Goal: Task Accomplishment & Management: Manage account settings

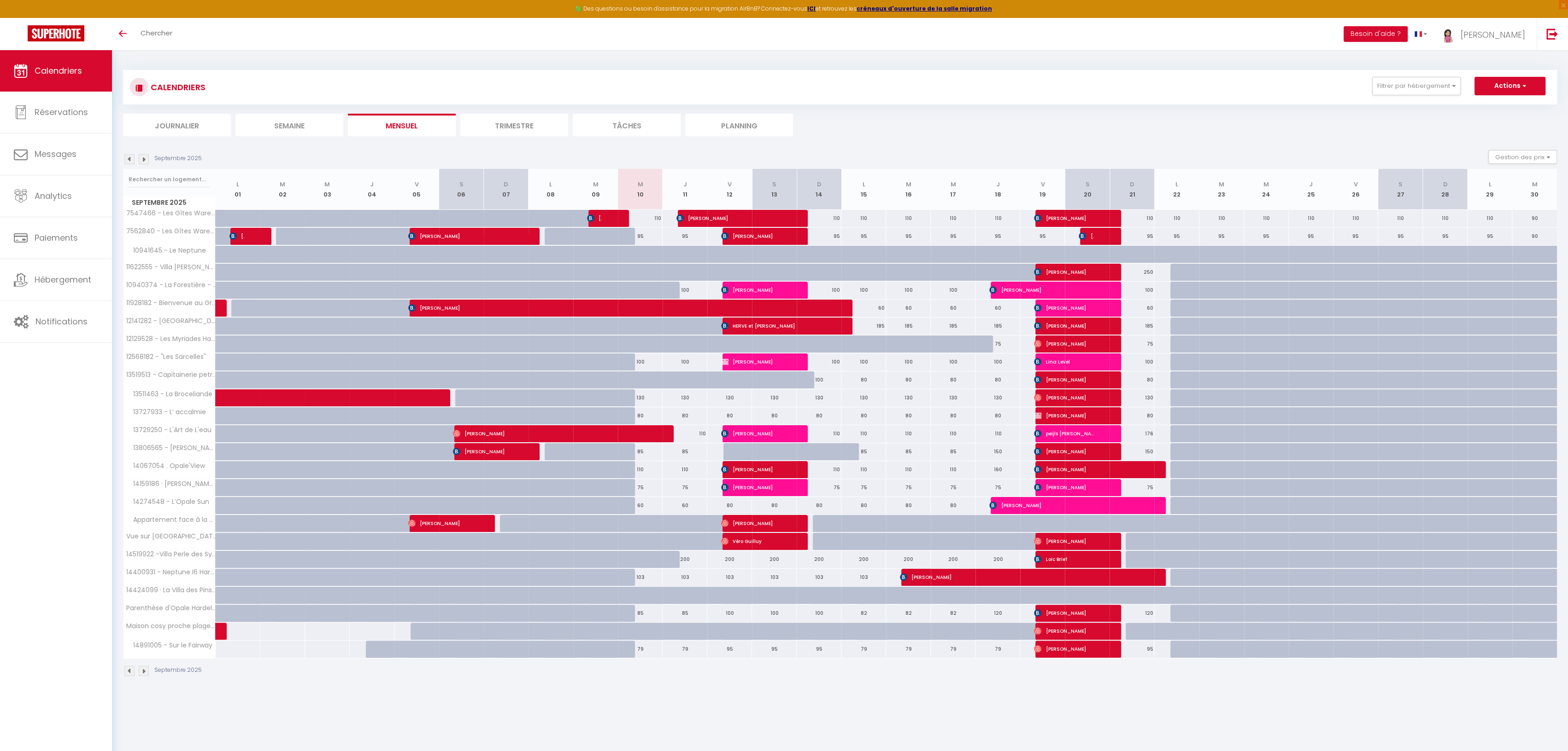
click at [144, 160] on img at bounding box center [143, 158] width 10 height 10
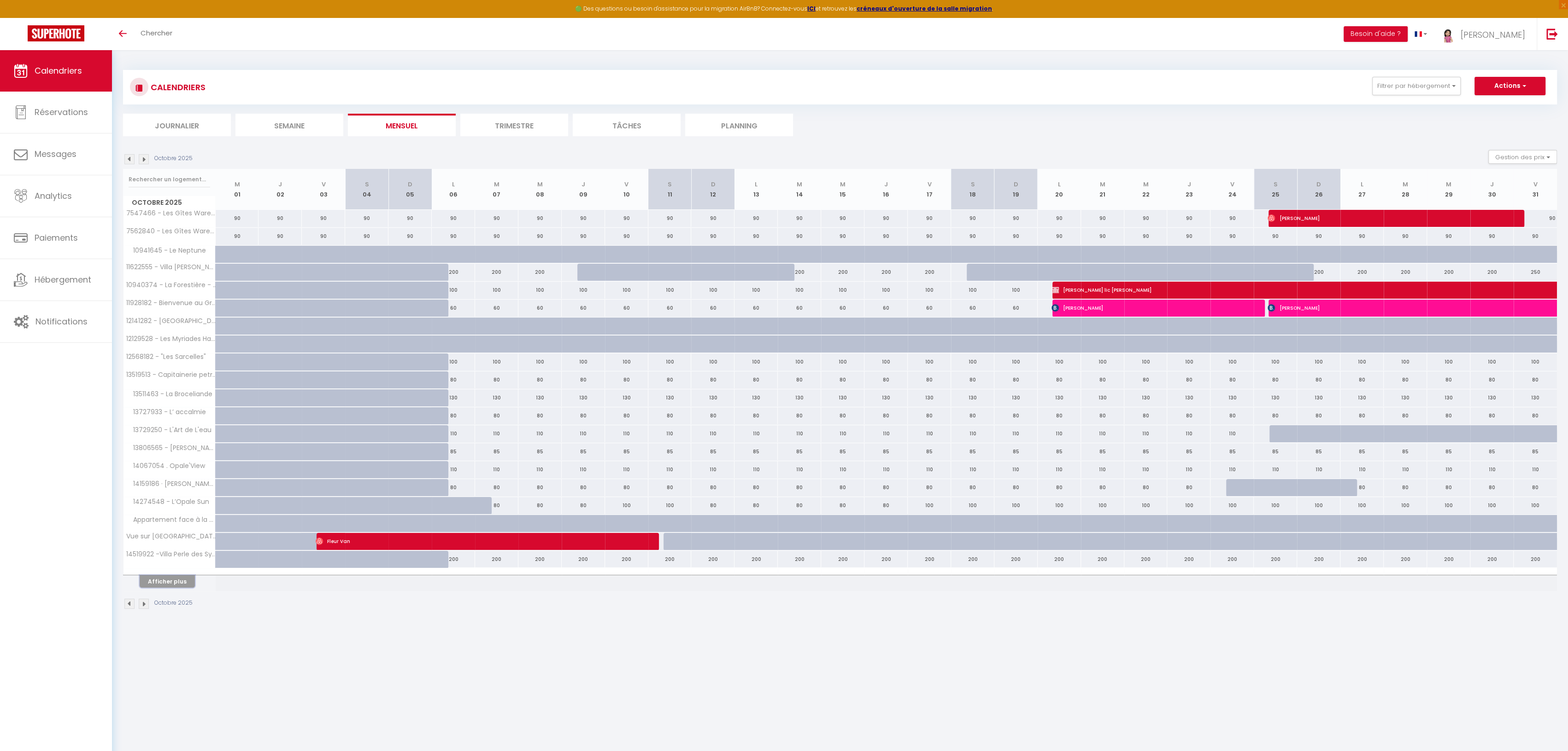
click at [162, 576] on button "Afficher plus" at bounding box center [167, 582] width 55 height 12
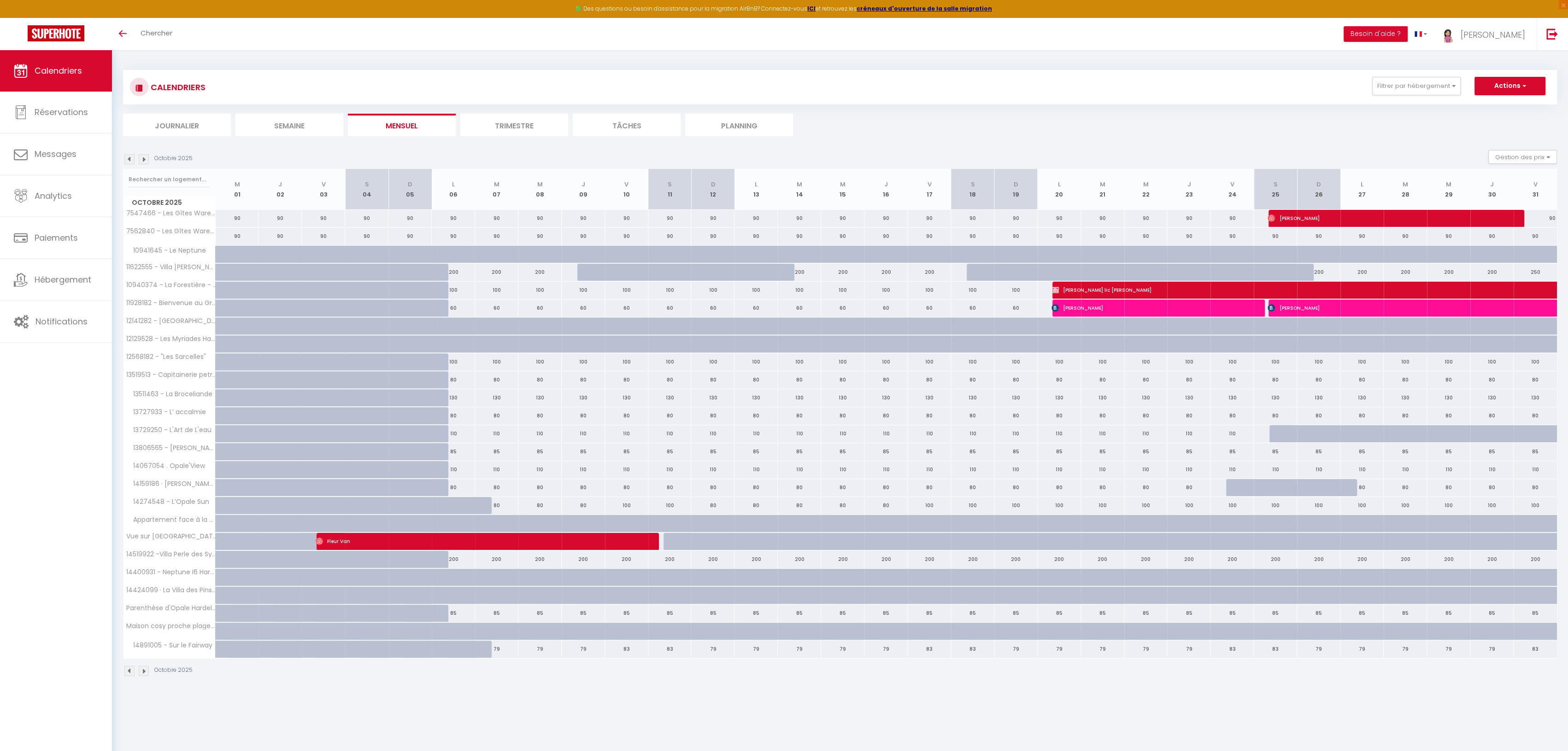
click at [144, 668] on img at bounding box center [143, 671] width 10 height 10
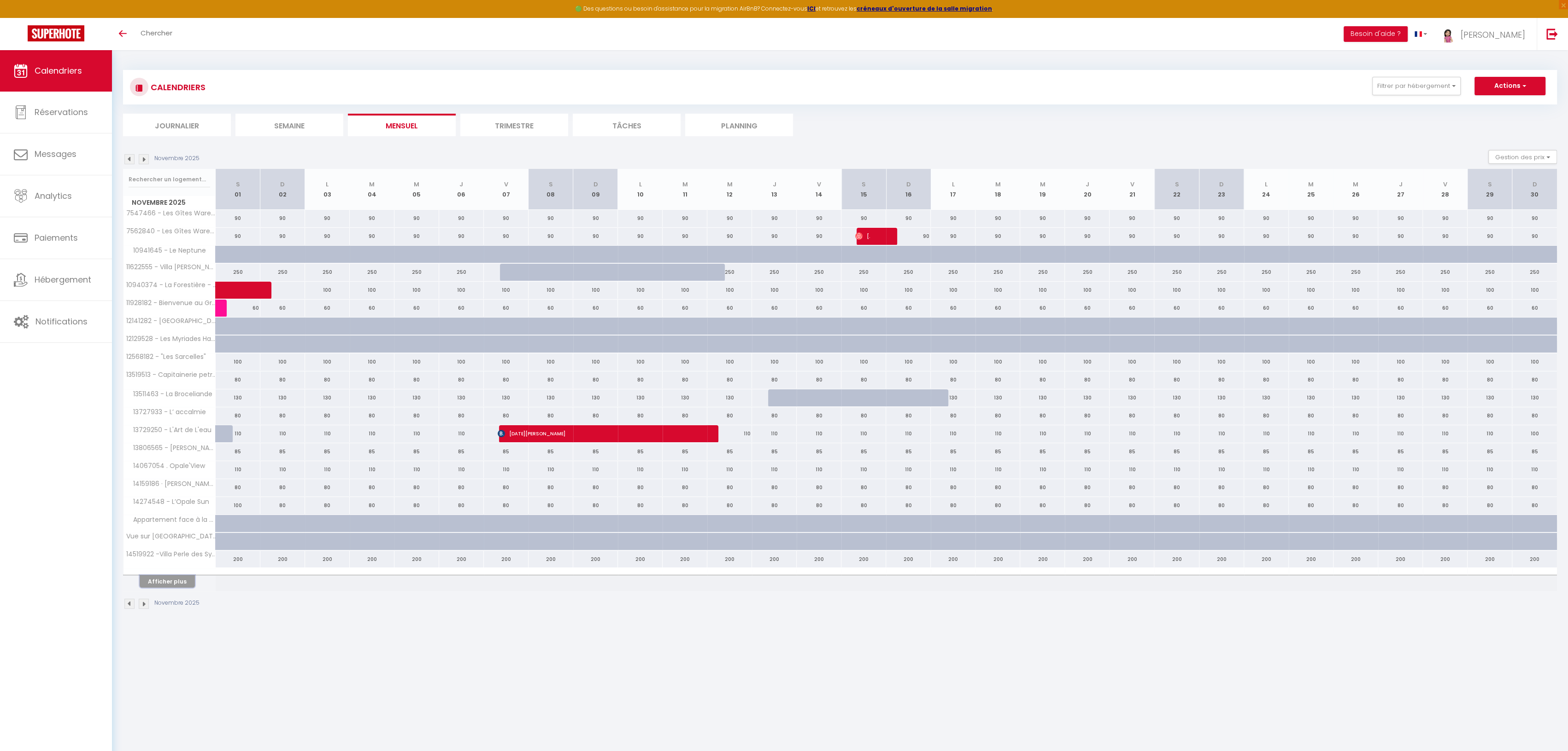
click at [159, 576] on button "Afficher plus" at bounding box center [167, 582] width 55 height 12
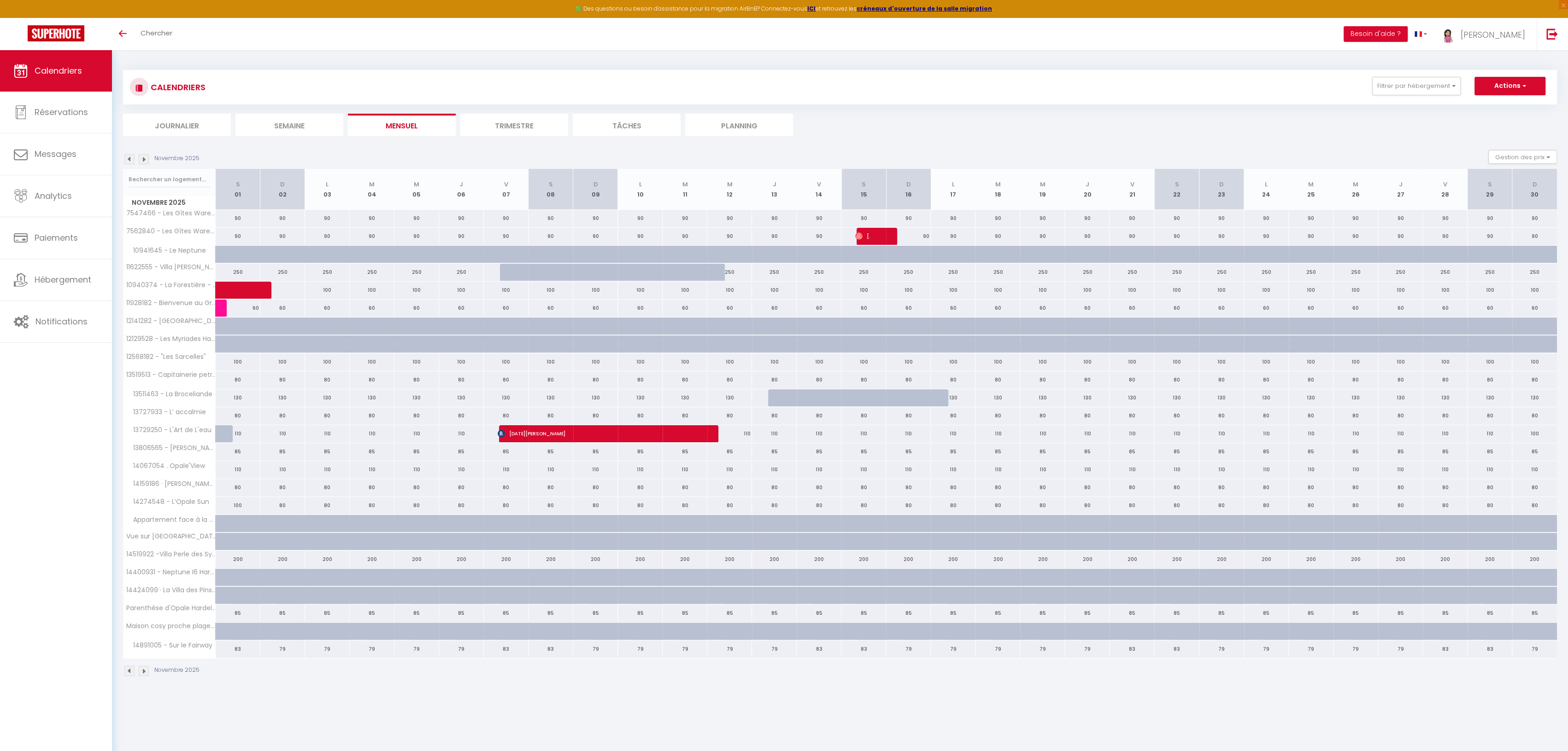
click at [128, 666] on img at bounding box center [129, 671] width 10 height 10
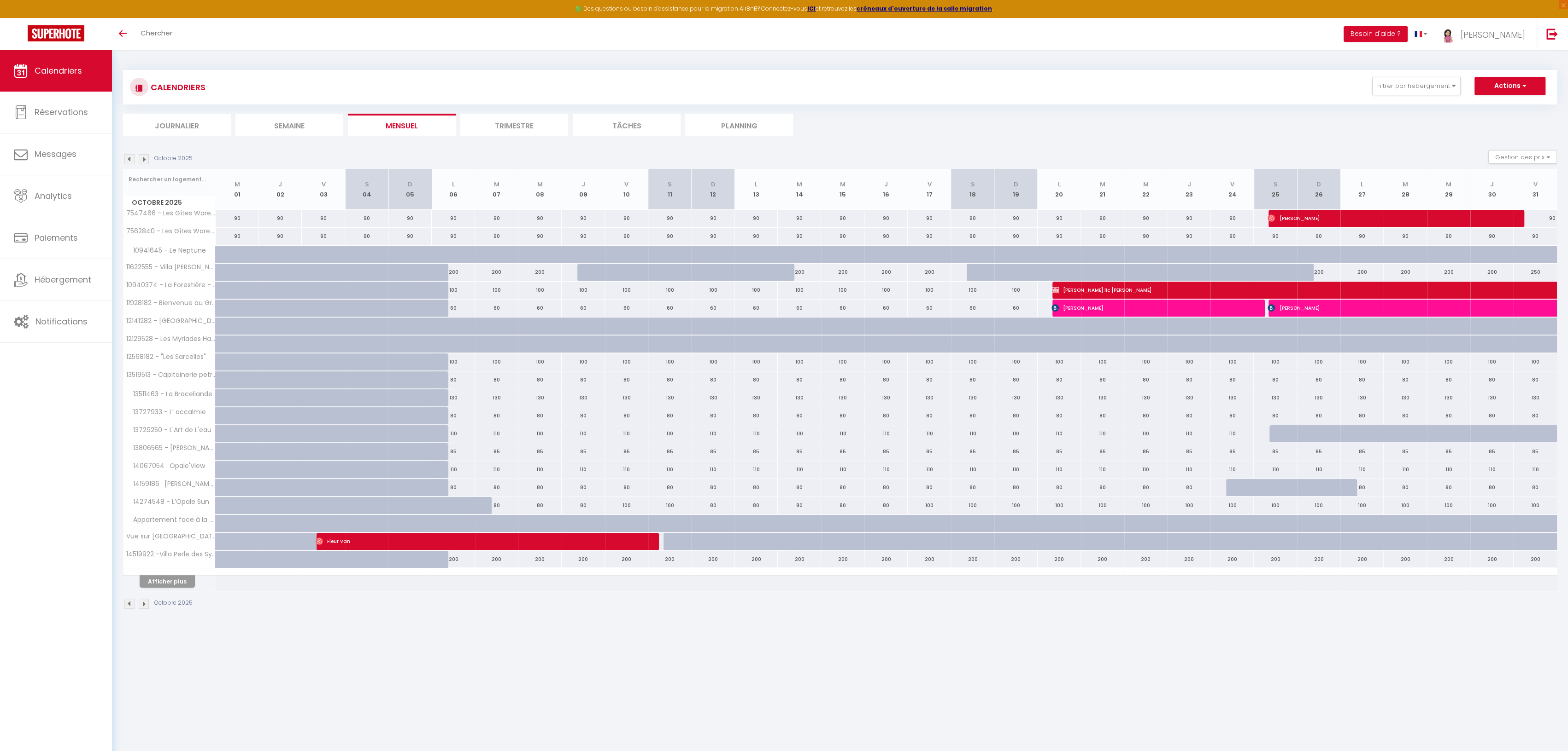
click at [130, 599] on img at bounding box center [129, 603] width 10 height 10
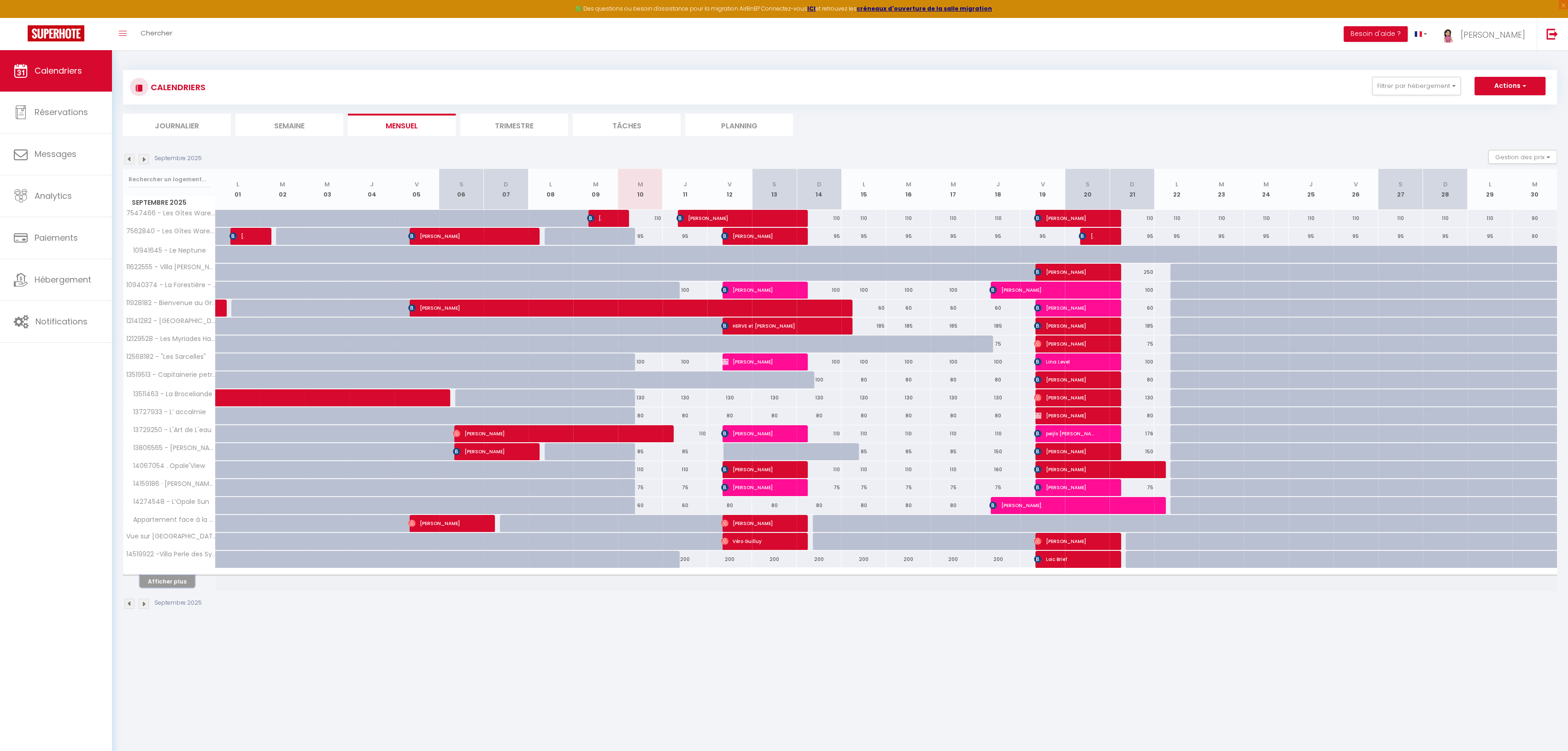
click at [171, 578] on button "Afficher plus" at bounding box center [167, 582] width 55 height 12
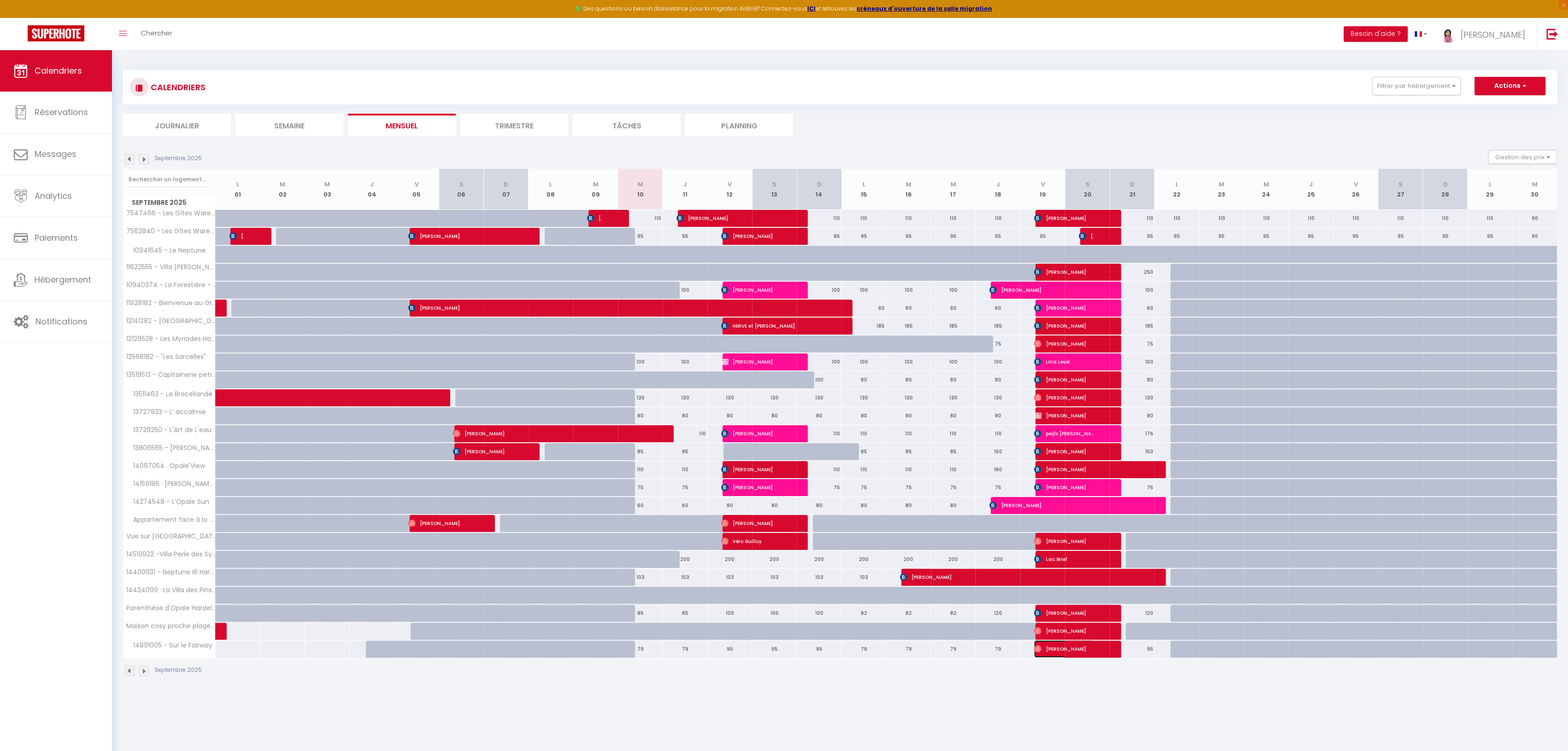
click at [1048, 645] on span "[PERSON_NAME]" at bounding box center [1064, 649] width 60 height 18
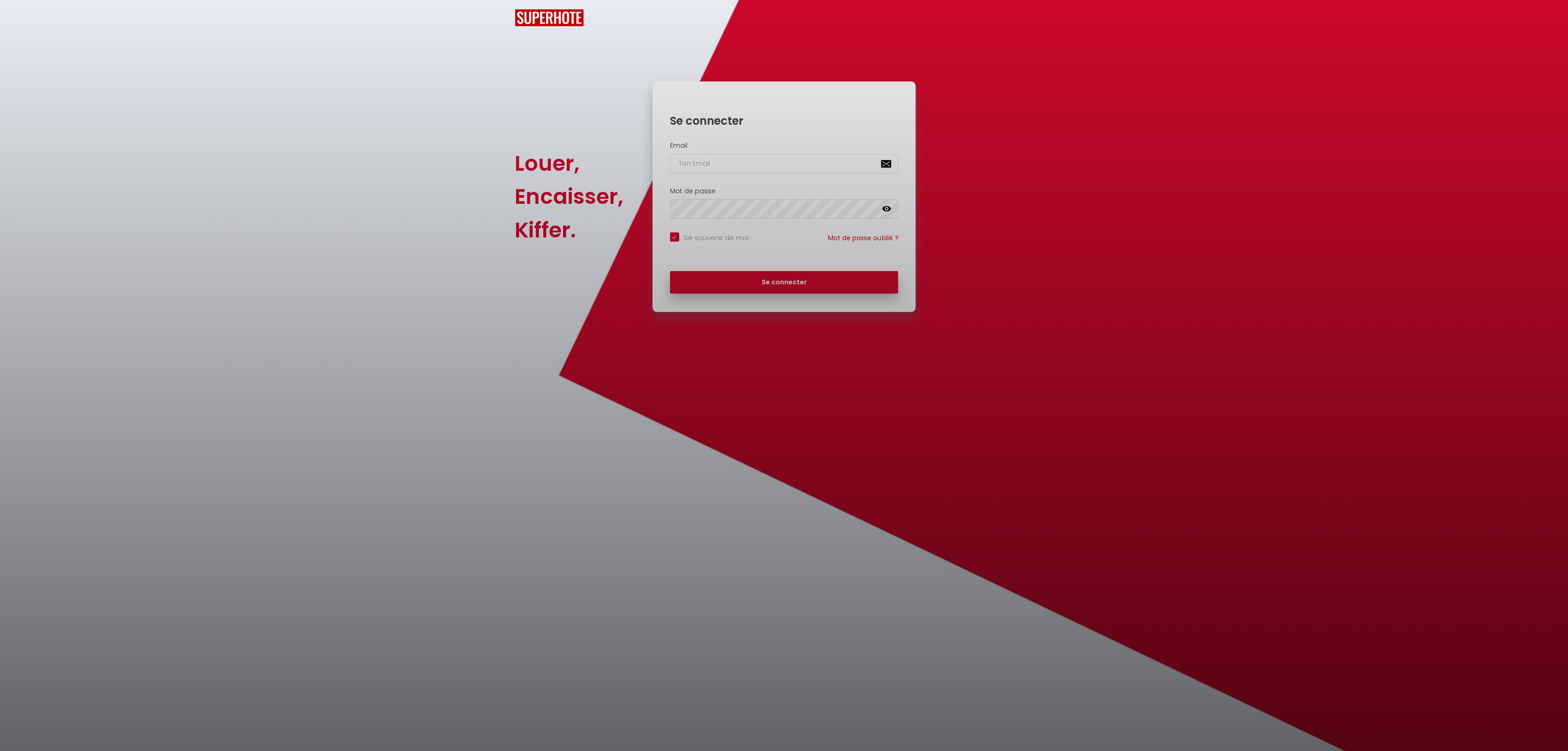
checkbox input "true"
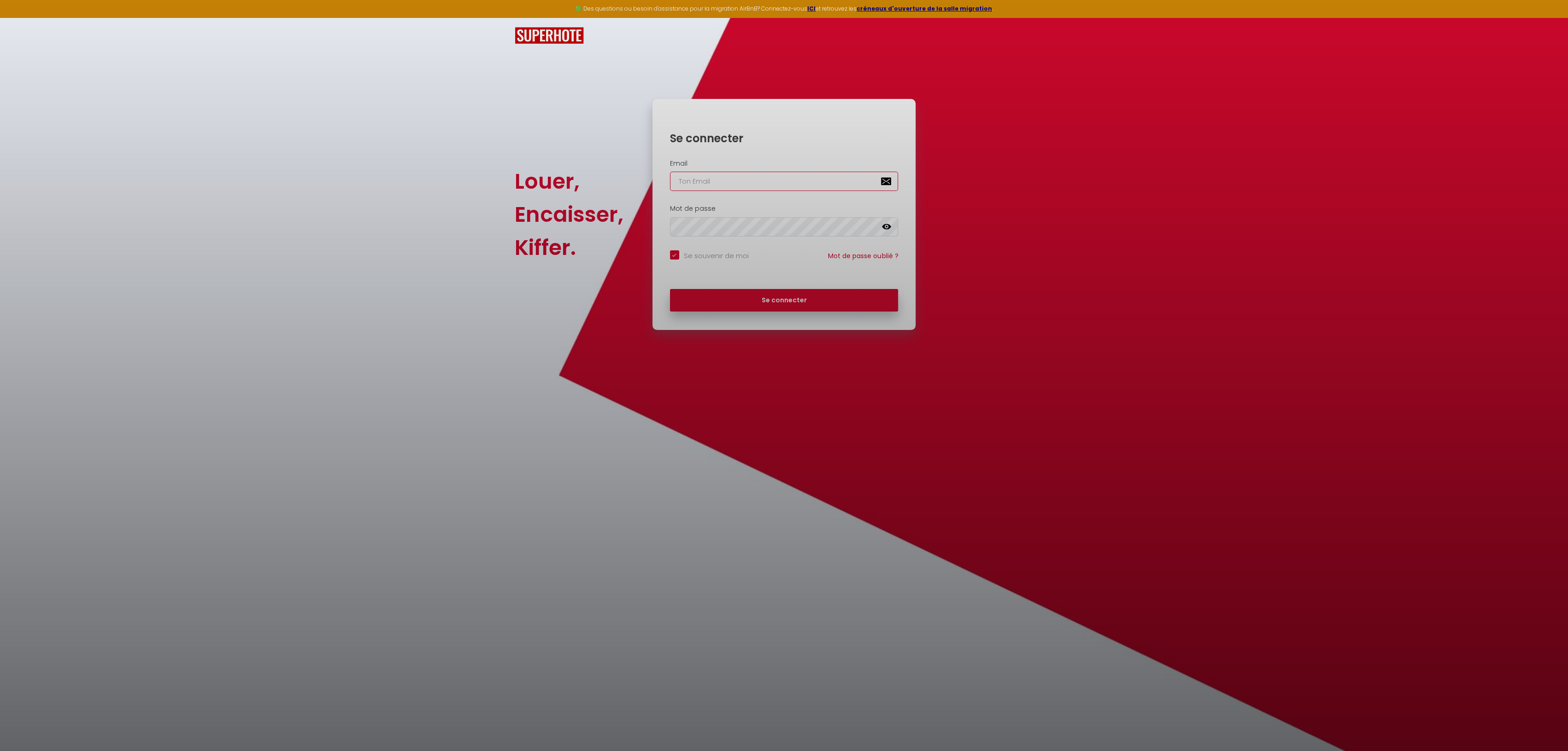
type input "[EMAIL_ADDRESS][DOMAIN_NAME]"
checkbox input "true"
click at [815, 299] on div at bounding box center [784, 375] width 1568 height 751
click at [781, 298] on div at bounding box center [784, 375] width 1568 height 751
click at [784, 302] on div at bounding box center [784, 375] width 1568 height 751
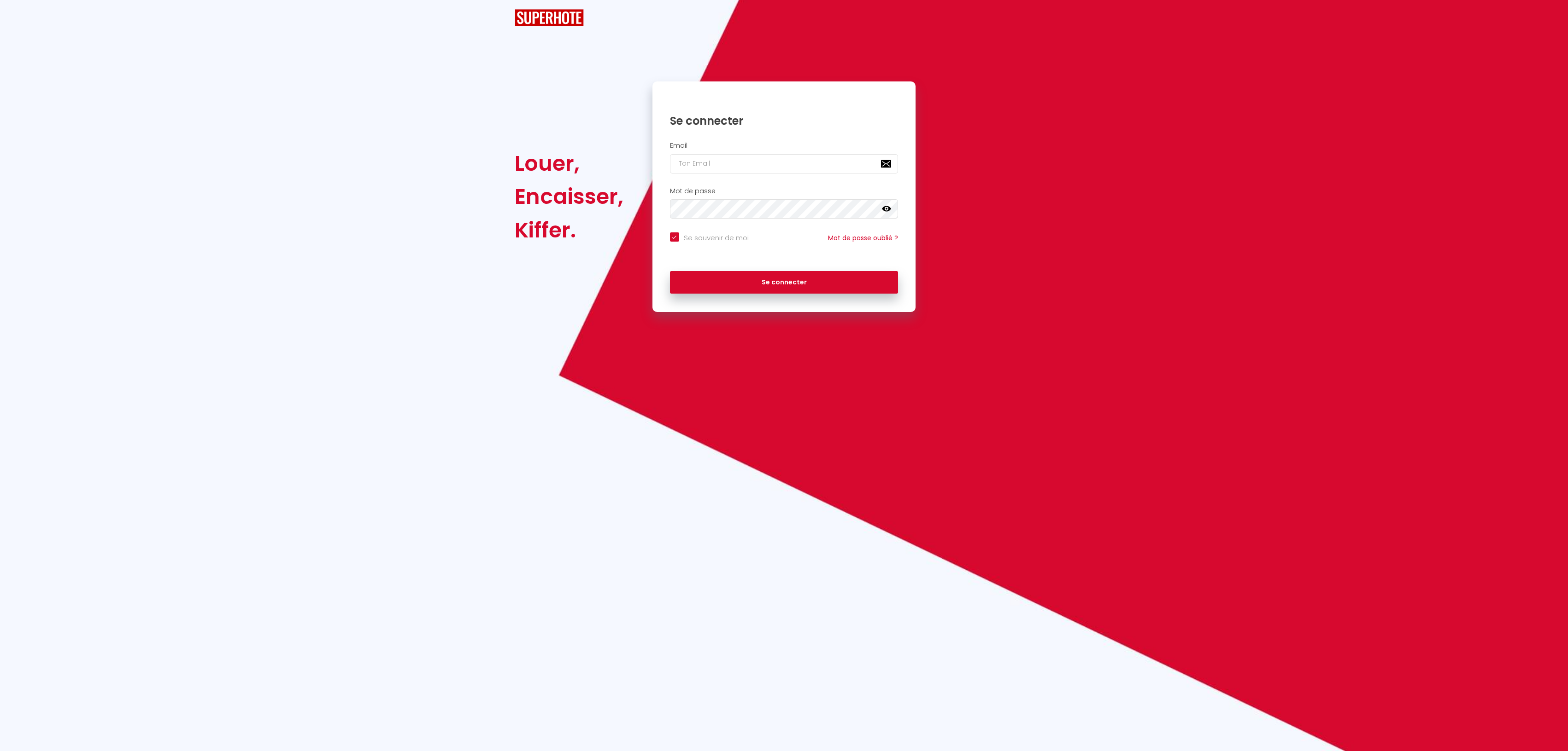
checkbox input "true"
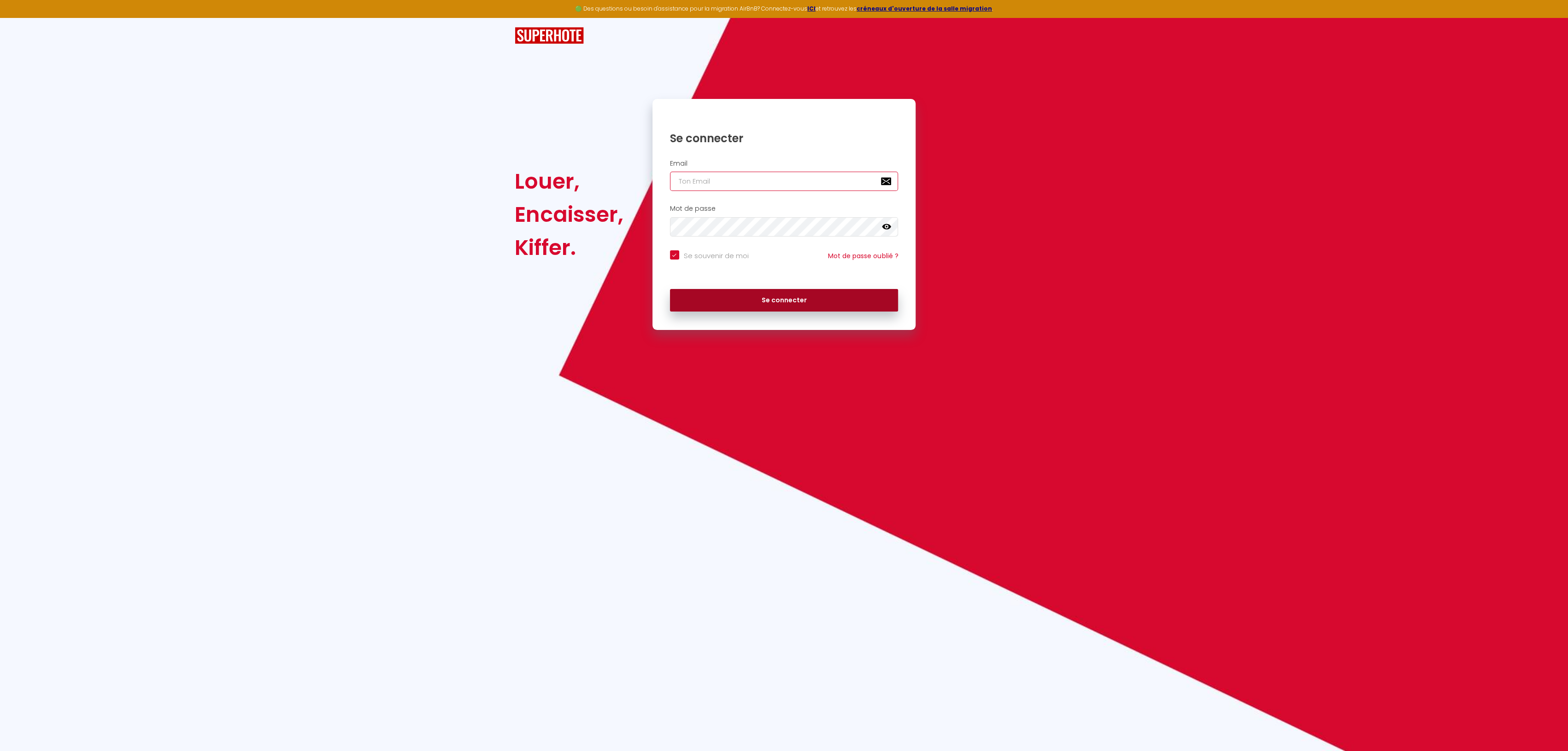
type input "[EMAIL_ADDRESS][DOMAIN_NAME]"
click at [767, 299] on button "Se connecter" at bounding box center [784, 301] width 228 height 23
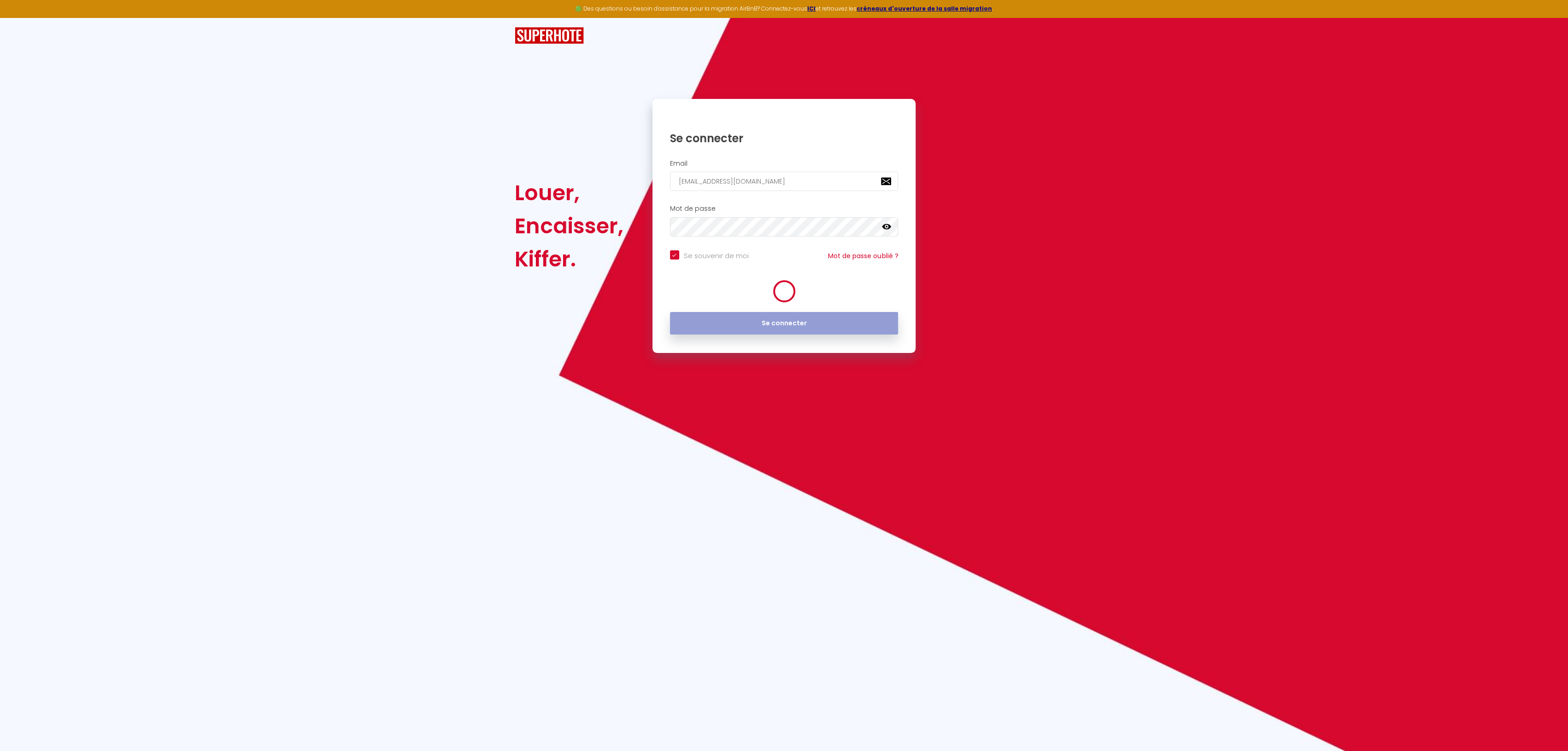
checkbox input "true"
